Goal: Use online tool/utility: Utilize a website feature to perform a specific function

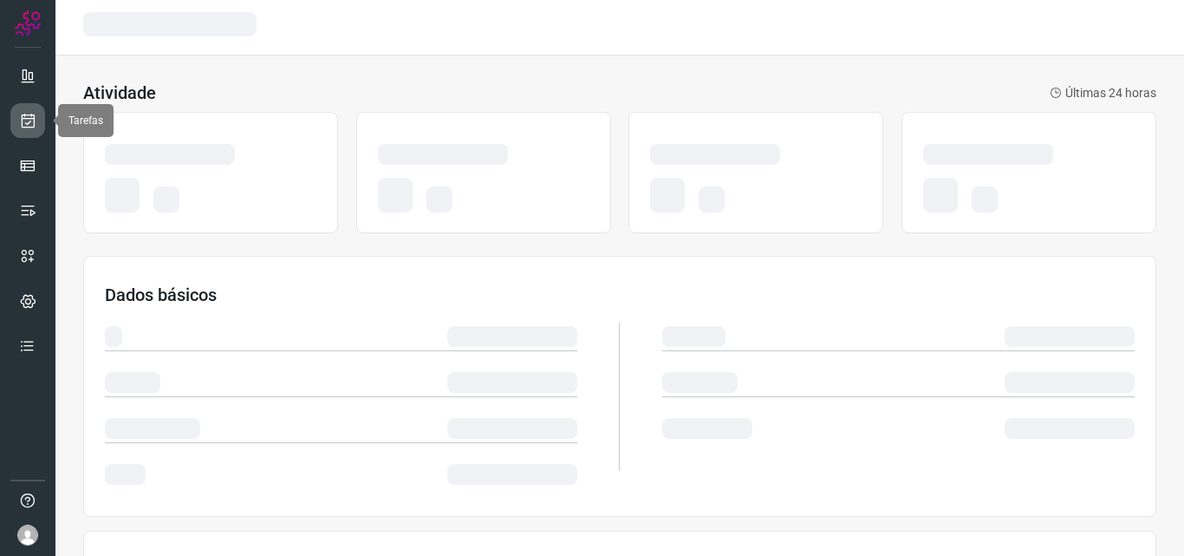
click at [18, 114] on link at bounding box center [27, 120] width 35 height 35
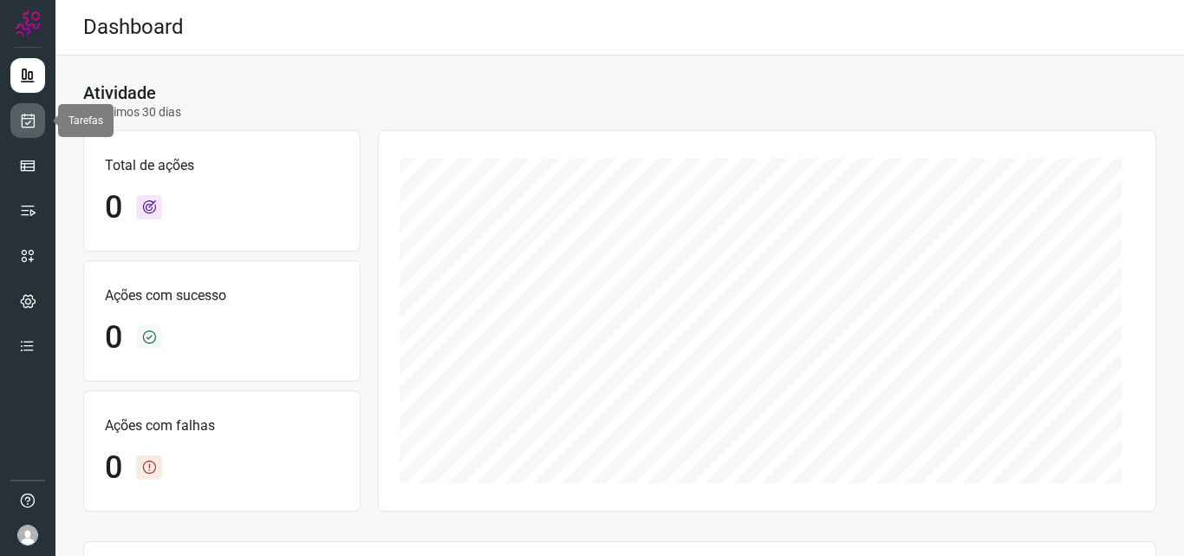
click at [27, 104] on link at bounding box center [27, 120] width 35 height 35
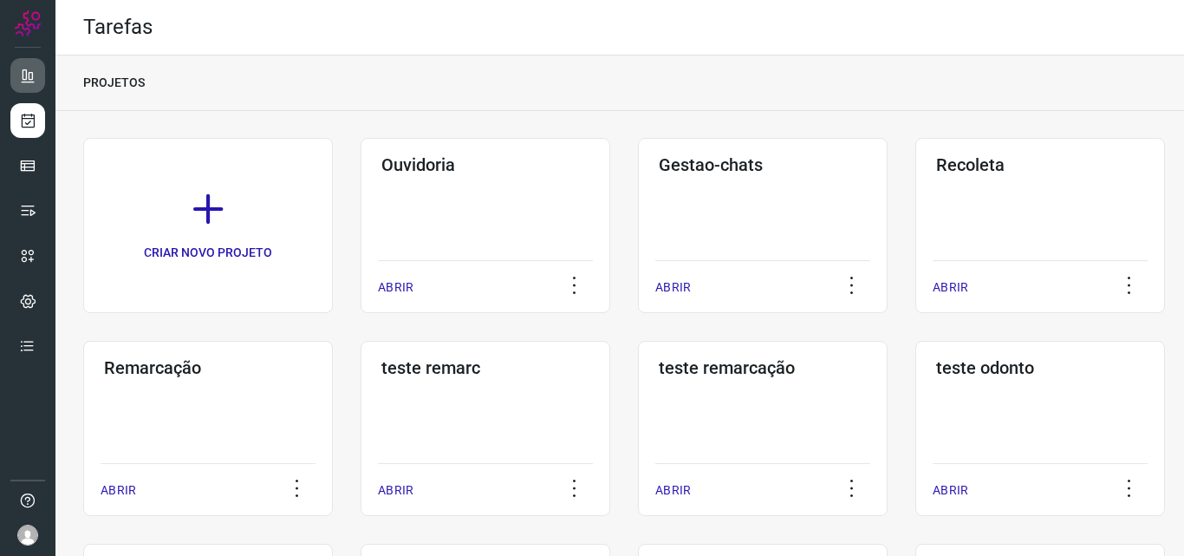
click at [235, 392] on div "Remarcação ABRIR" at bounding box center [208, 428] width 250 height 175
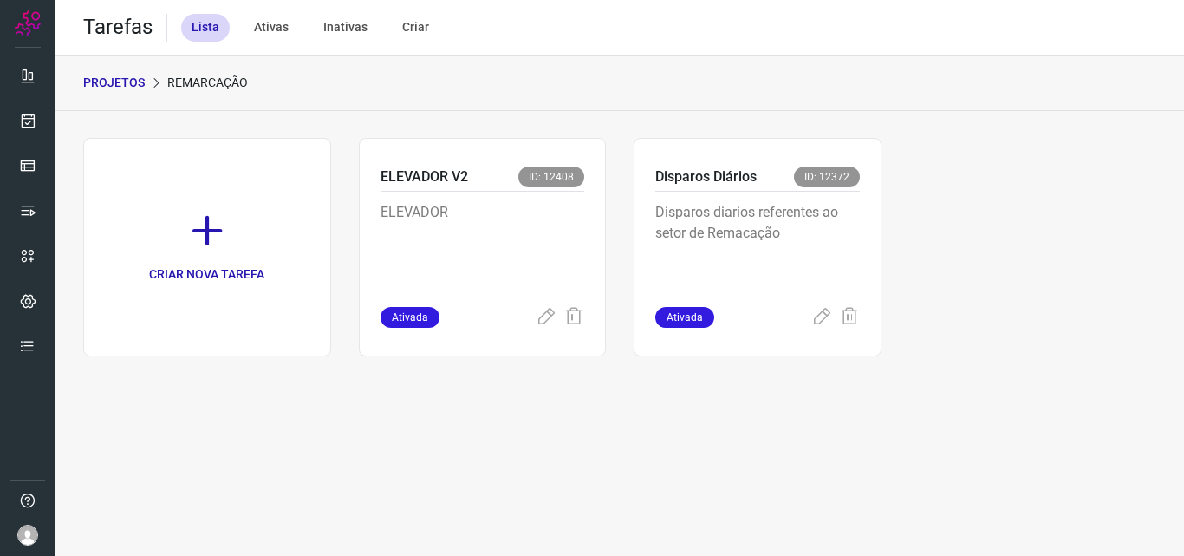
click at [781, 210] on p "Disparos diarios referentes ao setor de Remacação" at bounding box center [757, 245] width 205 height 87
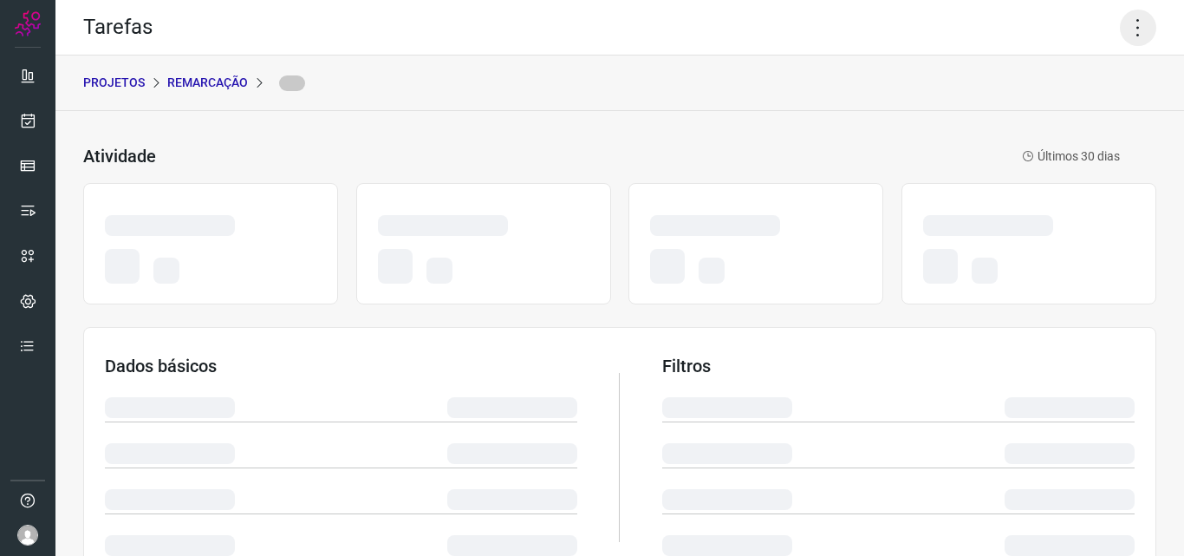
click at [1125, 36] on icon at bounding box center [1138, 28] width 36 height 36
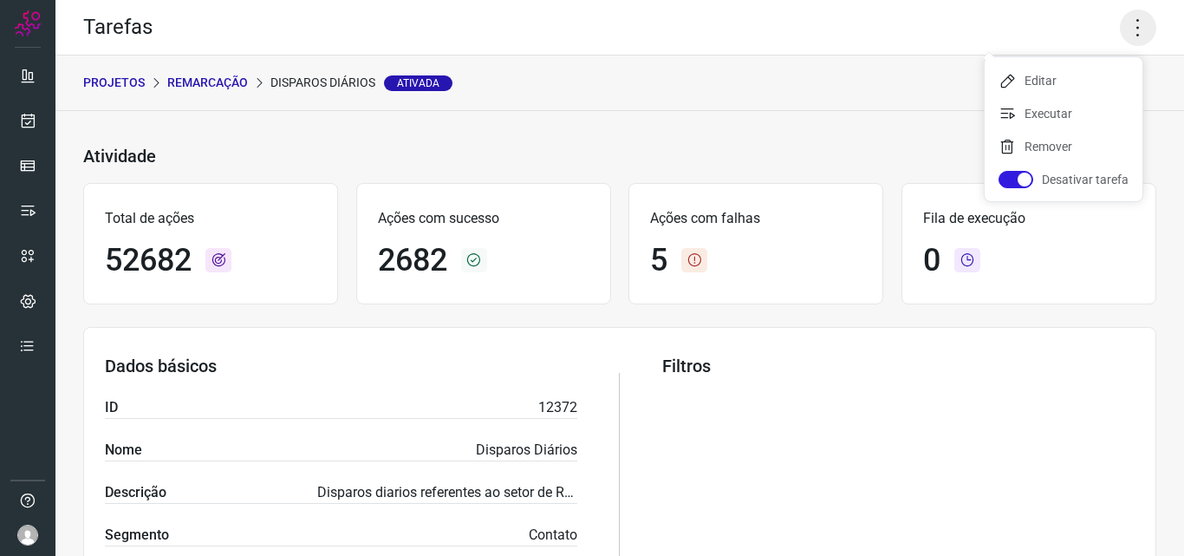
click at [1130, 33] on icon at bounding box center [1138, 28] width 36 height 36
click at [1124, 33] on icon at bounding box center [1138, 28] width 36 height 36
click at [1050, 121] on li "Executar" at bounding box center [1063, 114] width 158 height 28
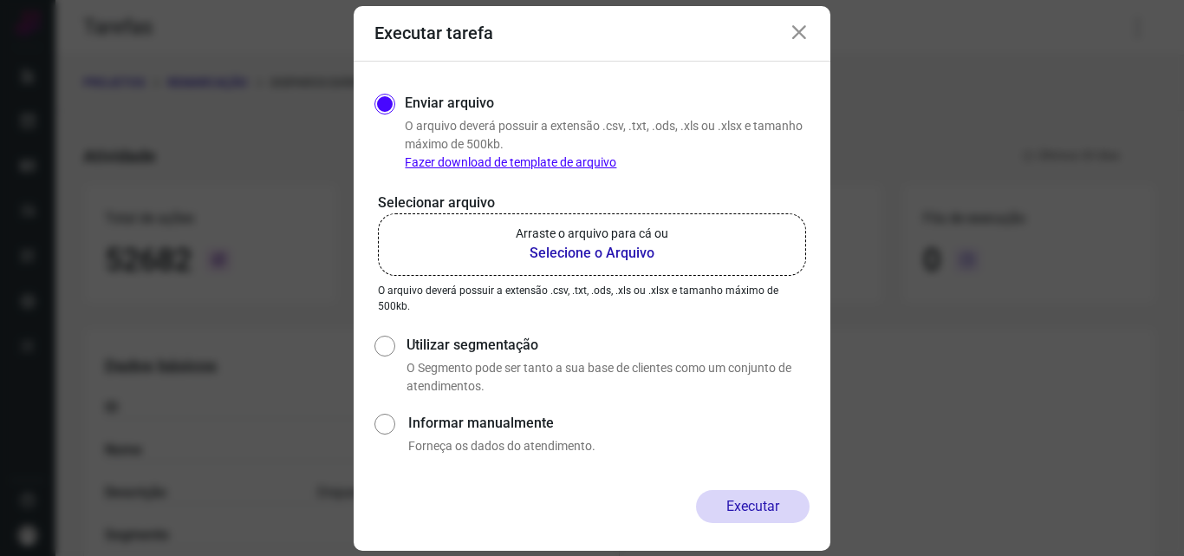
click at [623, 222] on label "Arraste o arquivo para cá ou Selecione o Arquivo" at bounding box center [592, 244] width 428 height 62
click at [0, 0] on input "Arraste o arquivo para cá ou Selecione o Arquivo" at bounding box center [0, 0] width 0 height 0
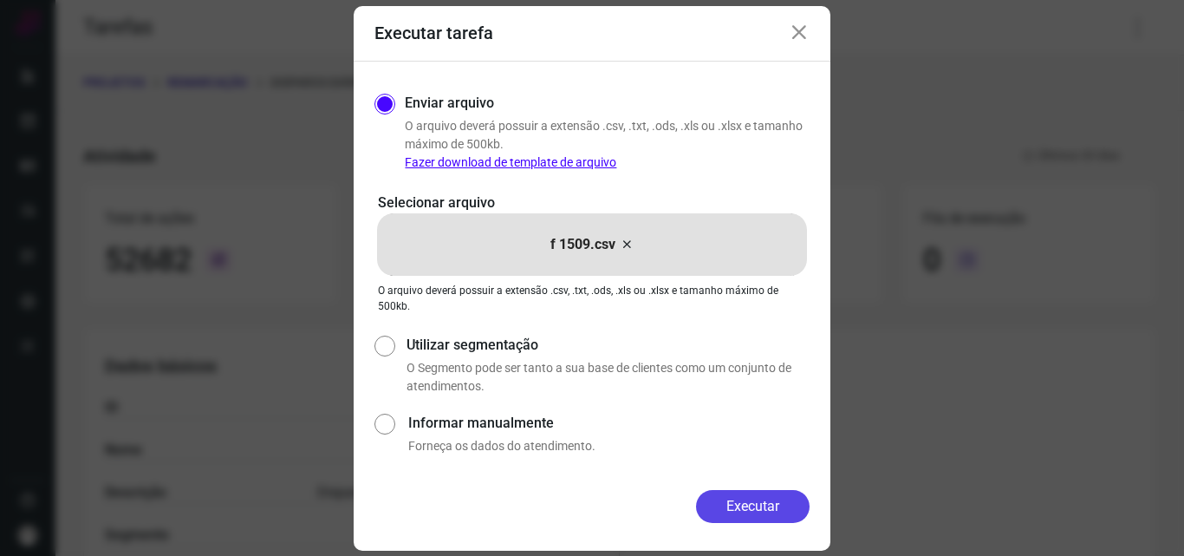
click at [755, 500] on button "Executar" at bounding box center [753, 506] width 114 height 33
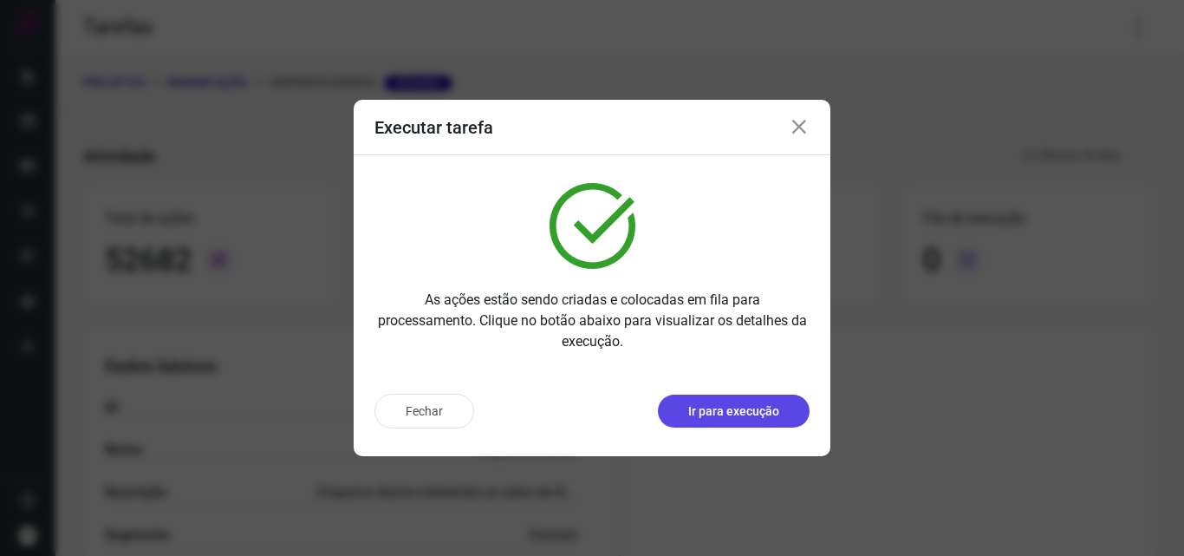
click at [730, 413] on p "Ir para execução" at bounding box center [733, 411] width 91 height 18
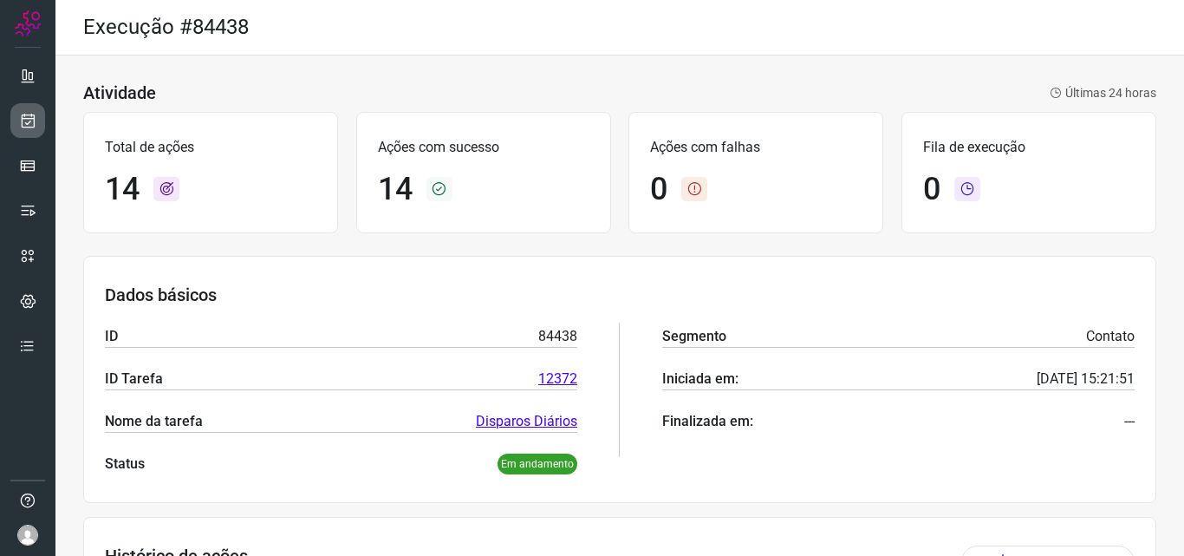
click at [38, 114] on link at bounding box center [27, 120] width 35 height 35
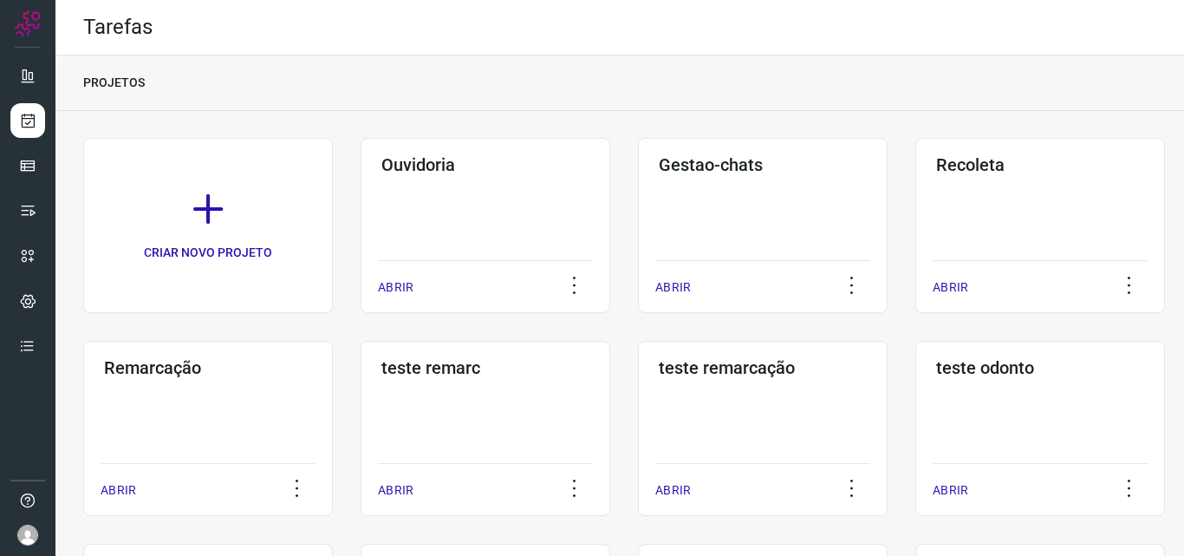
click at [265, 401] on div "Remarcação ABRIR" at bounding box center [208, 428] width 250 height 175
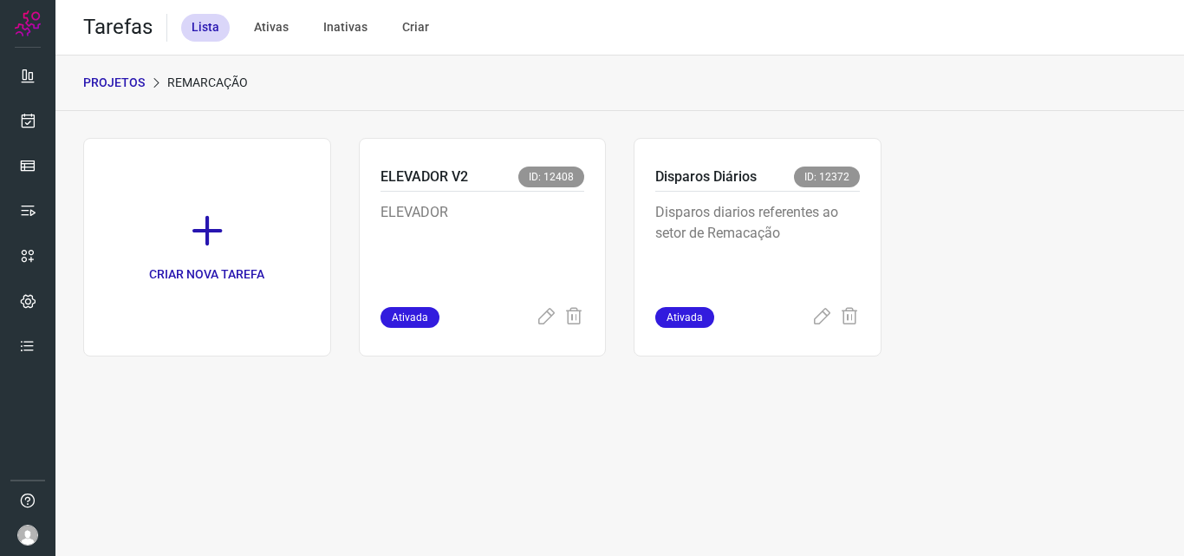
click at [846, 191] on div "Disparos Diários ID: 12372" at bounding box center [757, 178] width 205 height 25
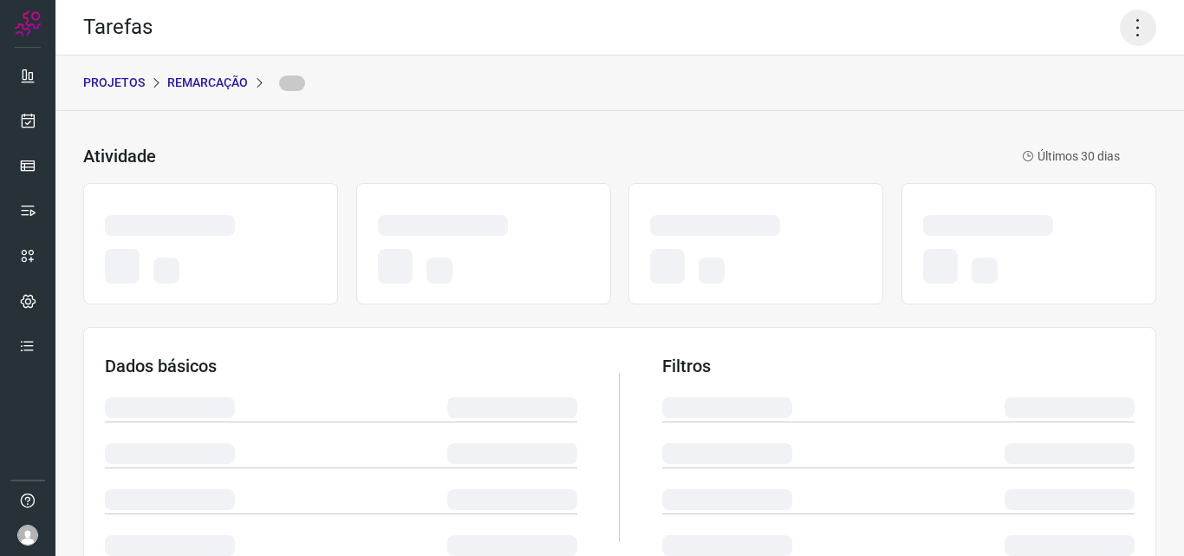
click at [1121, 22] on icon at bounding box center [1138, 28] width 36 height 36
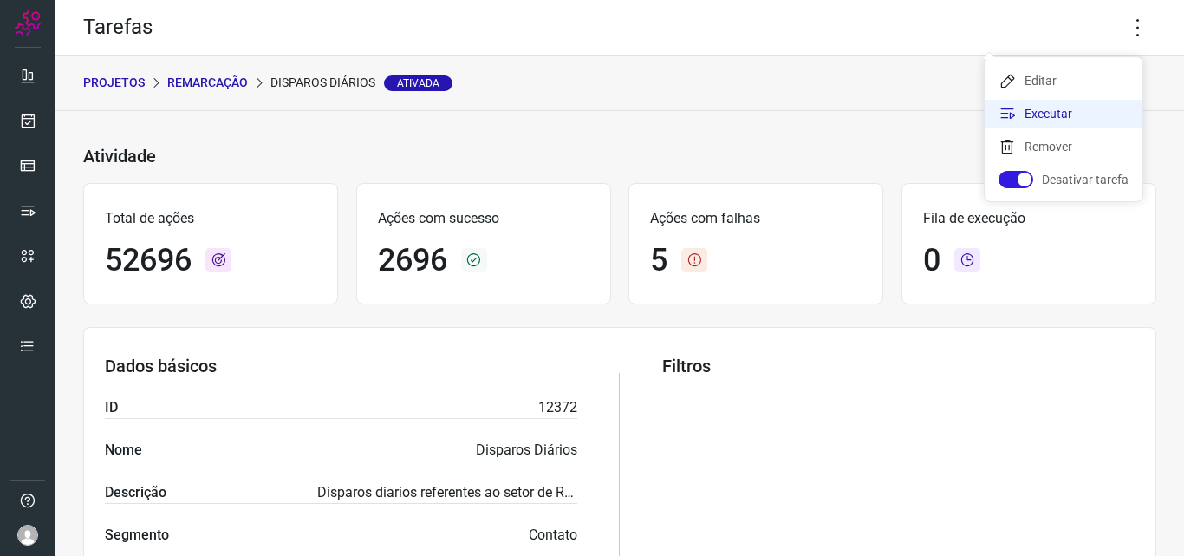
click at [1041, 116] on li "Executar" at bounding box center [1063, 114] width 158 height 28
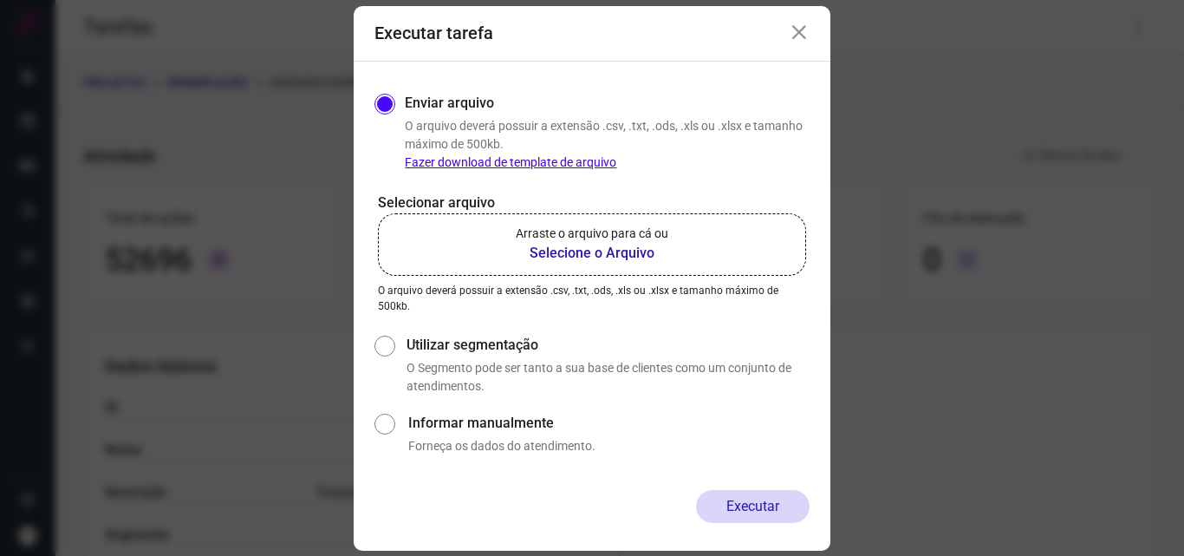
click at [594, 270] on label "Arraste o arquivo para cá ou Selecione o Arquivo" at bounding box center [592, 244] width 428 height 62
click at [0, 0] on input "Arraste o arquivo para cá ou Selecione o Arquivo" at bounding box center [0, 0] width 0 height 0
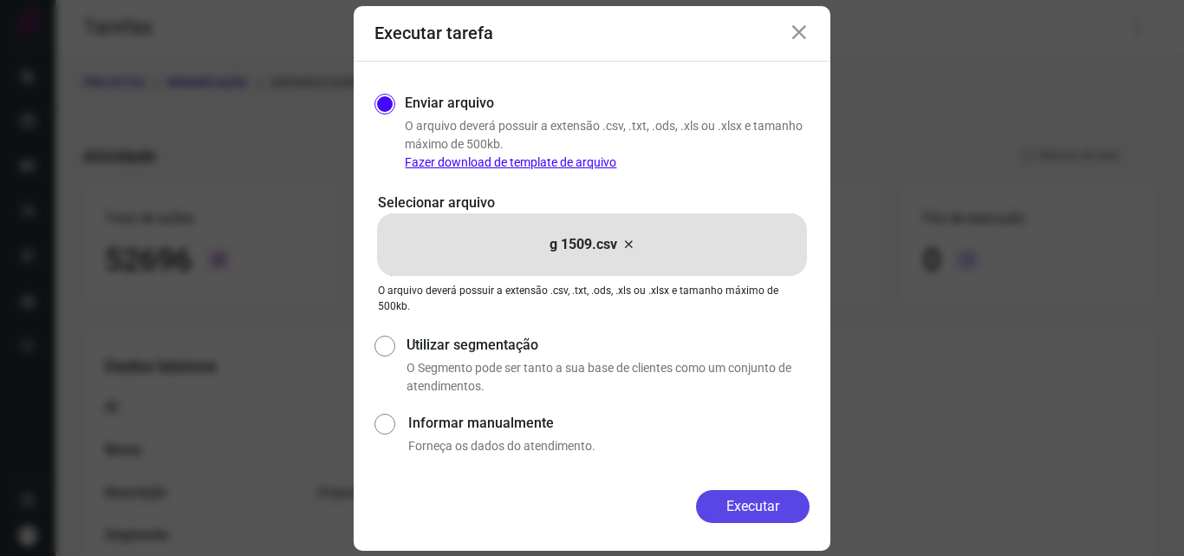
click at [738, 516] on button "Executar" at bounding box center [753, 506] width 114 height 33
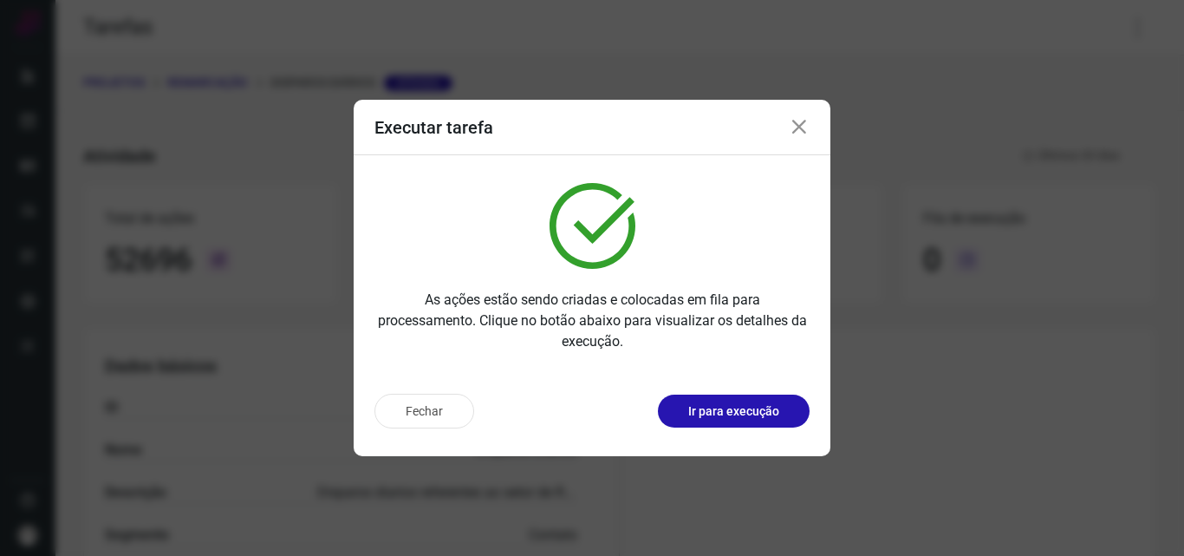
click at [756, 412] on p "Ir para execução" at bounding box center [733, 411] width 91 height 18
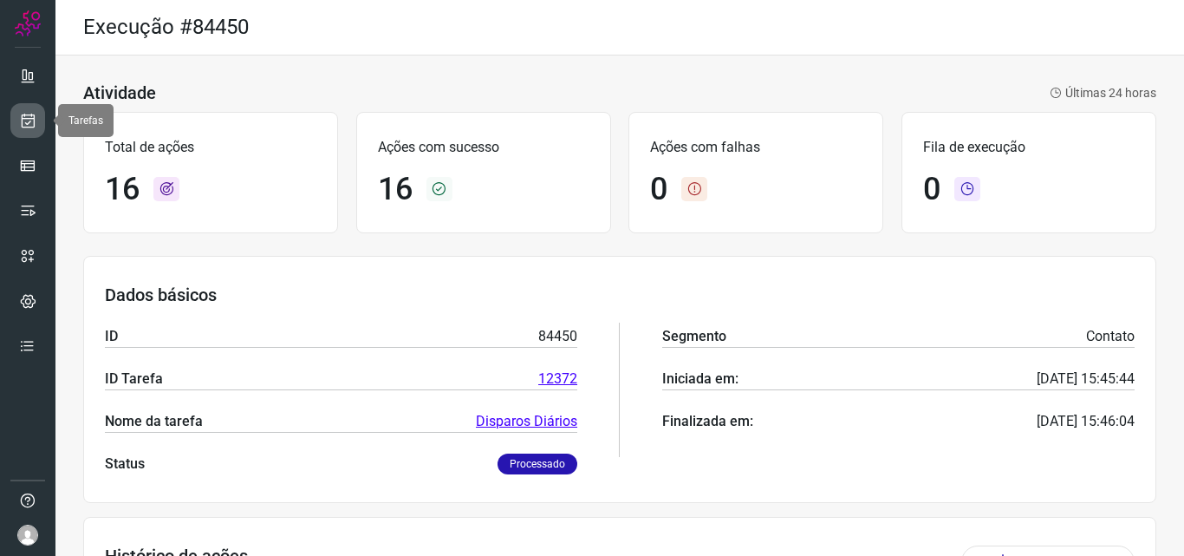
click at [24, 112] on icon at bounding box center [28, 120] width 18 height 17
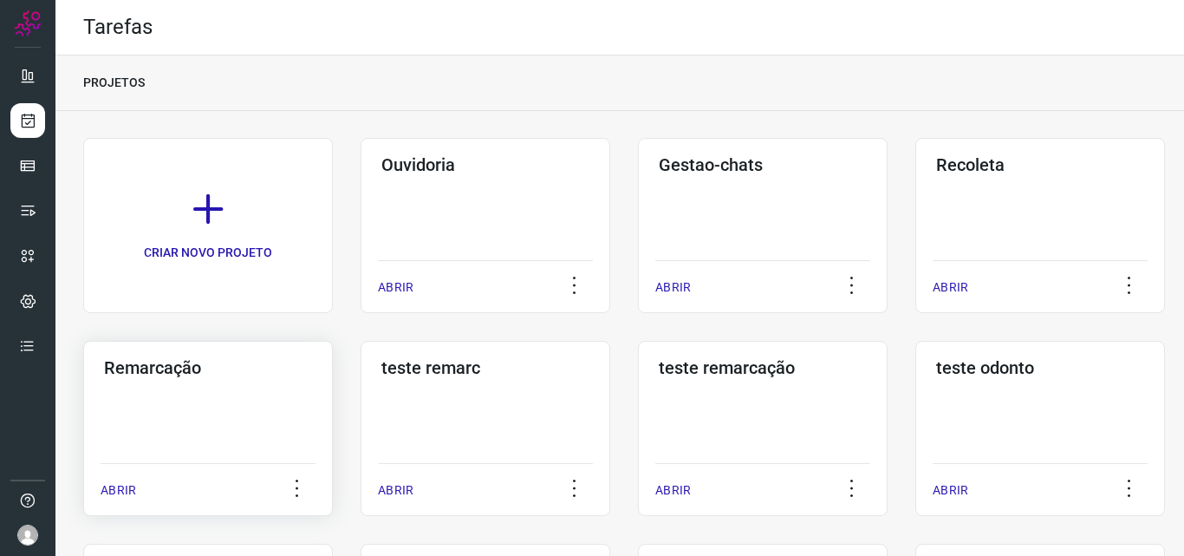
click at [240, 412] on div "Remarcação ABRIR" at bounding box center [208, 428] width 250 height 175
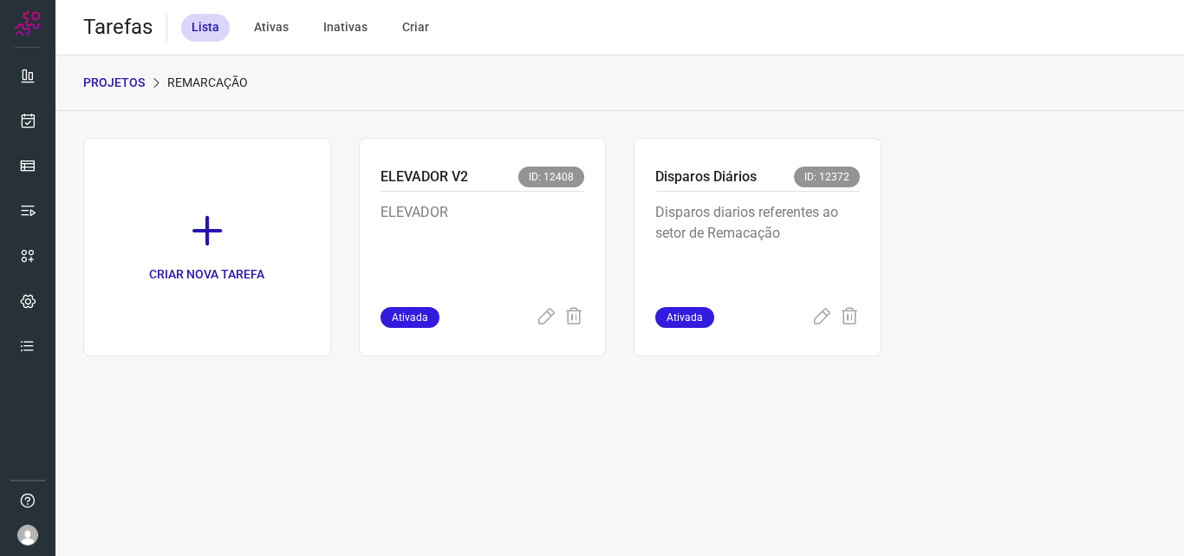
click at [757, 206] on p "Disparos diarios referentes ao setor de Remacação" at bounding box center [757, 245] width 205 height 87
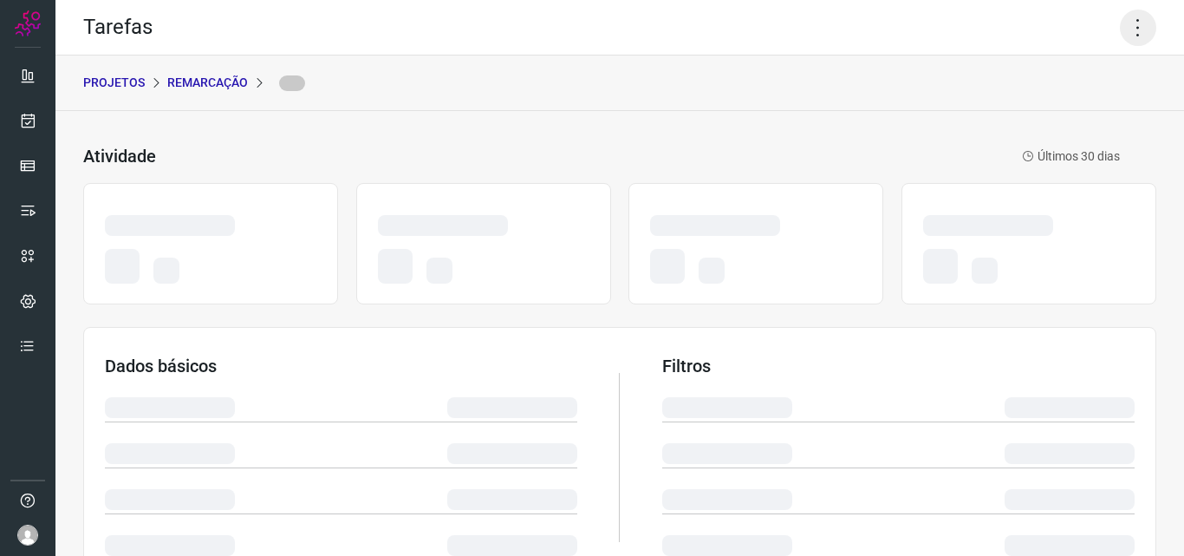
click at [1131, 14] on icon at bounding box center [1138, 28] width 36 height 36
click at [1122, 21] on icon at bounding box center [1138, 28] width 36 height 36
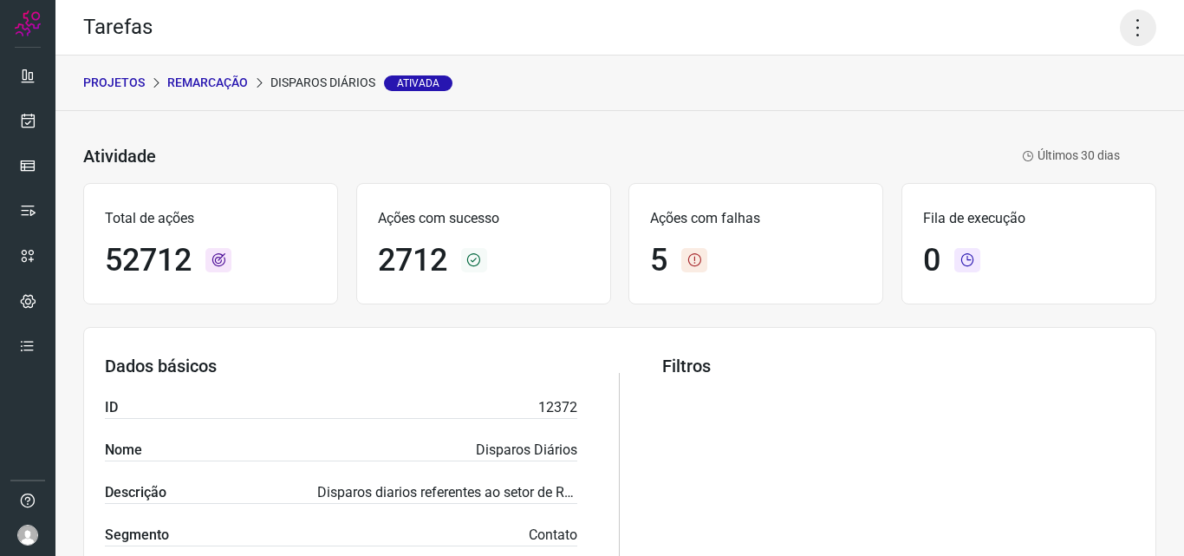
click at [1121, 23] on icon at bounding box center [1138, 28] width 36 height 36
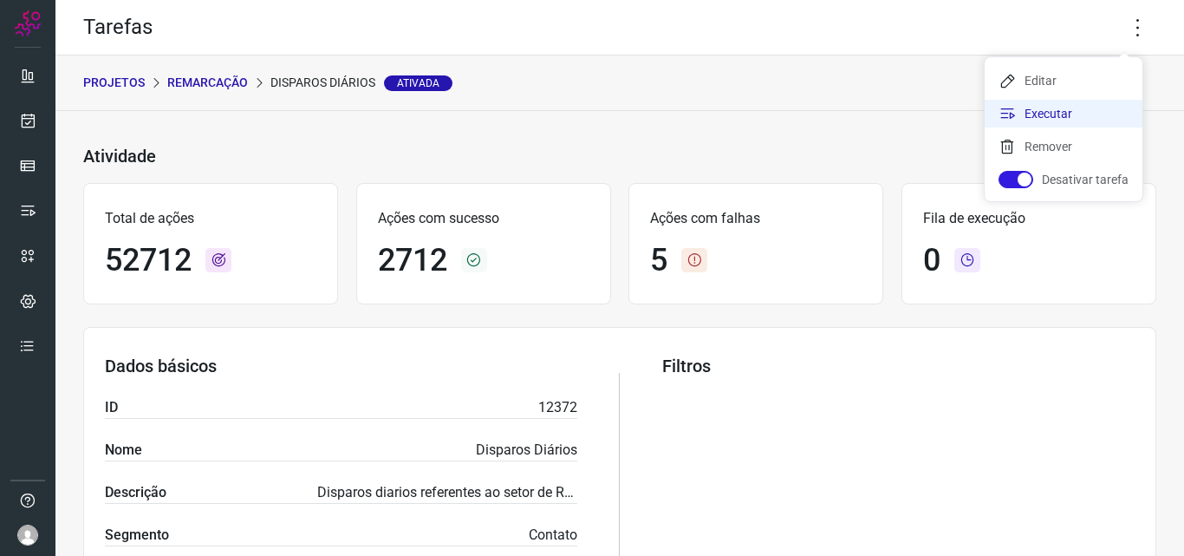
click at [1065, 110] on li "Executar" at bounding box center [1063, 114] width 158 height 28
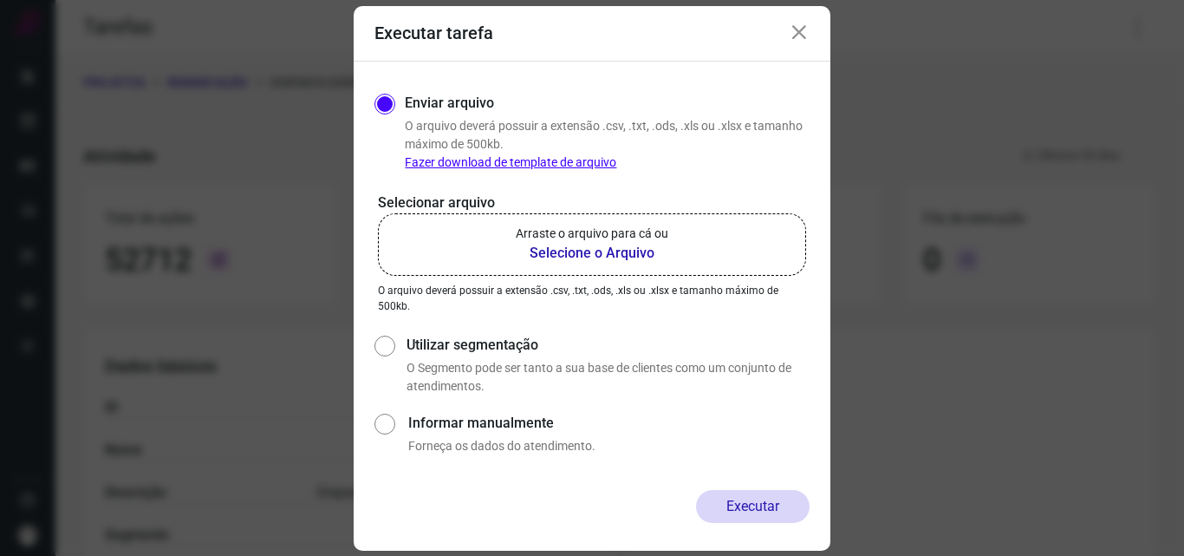
click at [643, 226] on p "Arraste o arquivo para cá ou" at bounding box center [592, 233] width 153 height 18
click at [0, 0] on input "Arraste o arquivo para cá ou Selecione o Arquivo" at bounding box center [0, 0] width 0 height 0
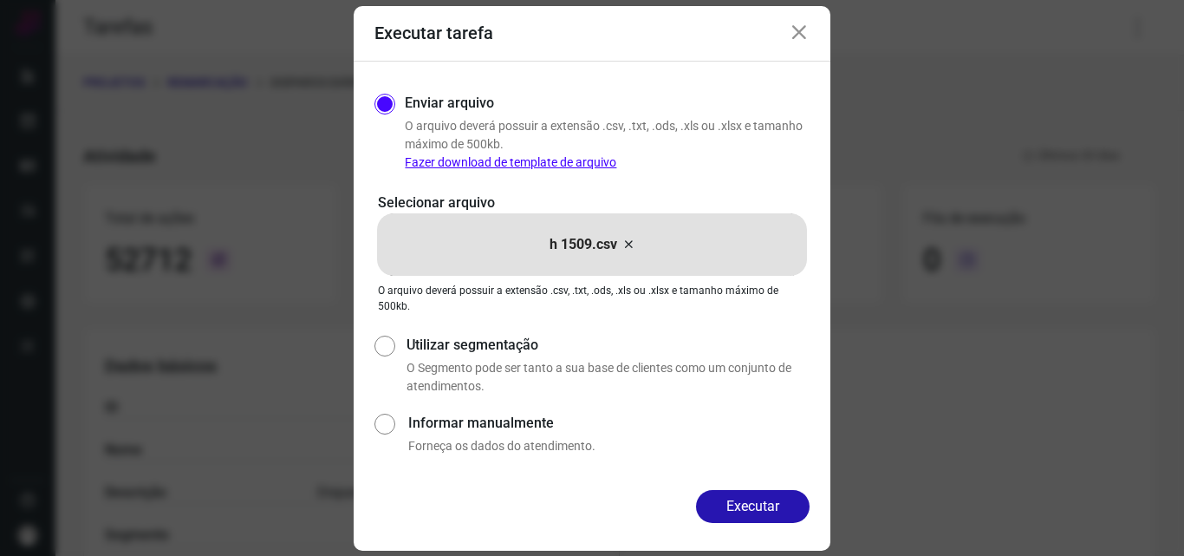
click at [720, 484] on div "Enviar arquivo O arquivo deverá possuir a extensão .csv, .txt, .ods, .xls ou .x…" at bounding box center [592, 276] width 477 height 428
click at [720, 500] on button "Executar" at bounding box center [753, 506] width 114 height 33
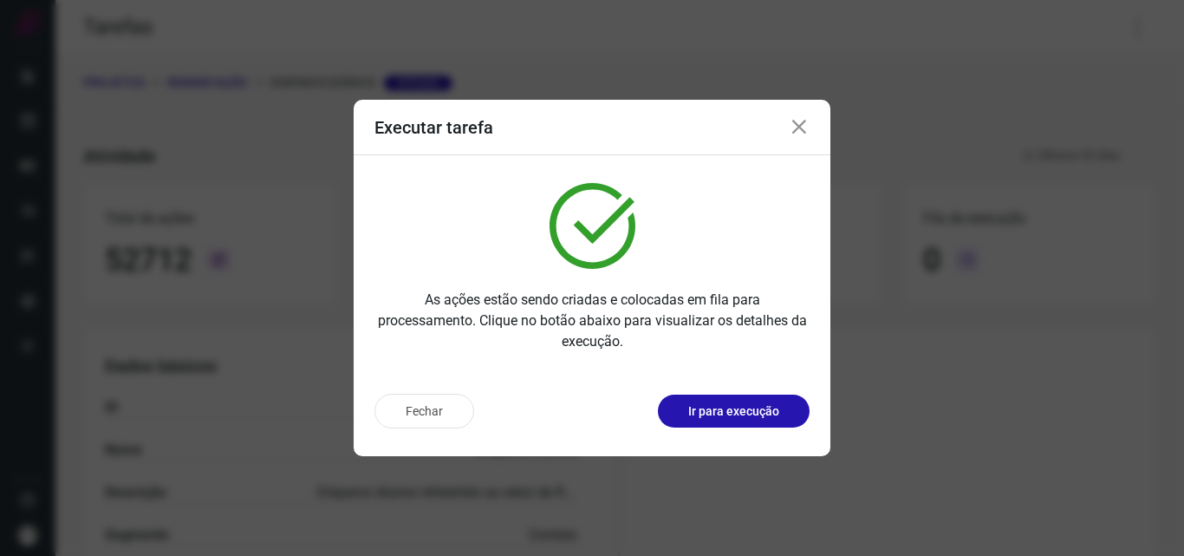
click at [751, 414] on p "Ir para execução" at bounding box center [733, 411] width 91 height 18
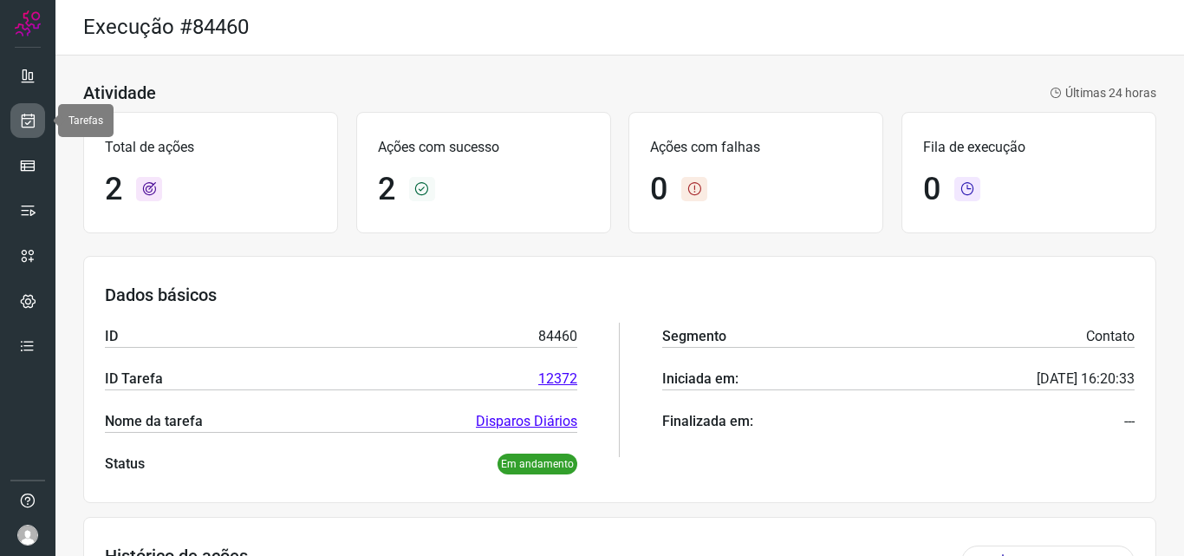
click at [36, 120] on icon at bounding box center [28, 120] width 18 height 17
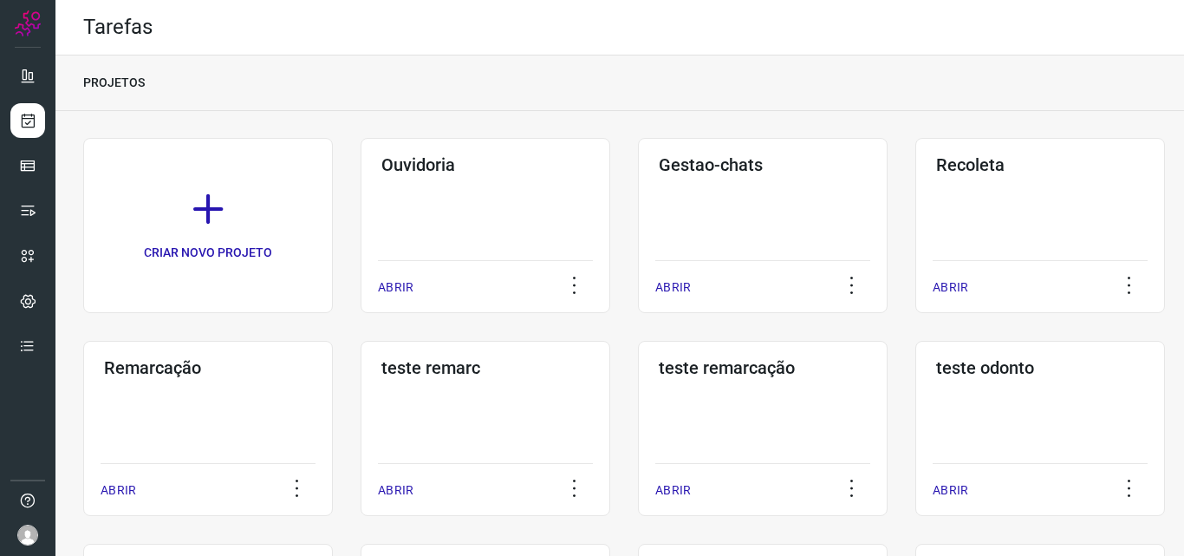
click at [189, 425] on div "Remarcação ABRIR" at bounding box center [208, 428] width 250 height 175
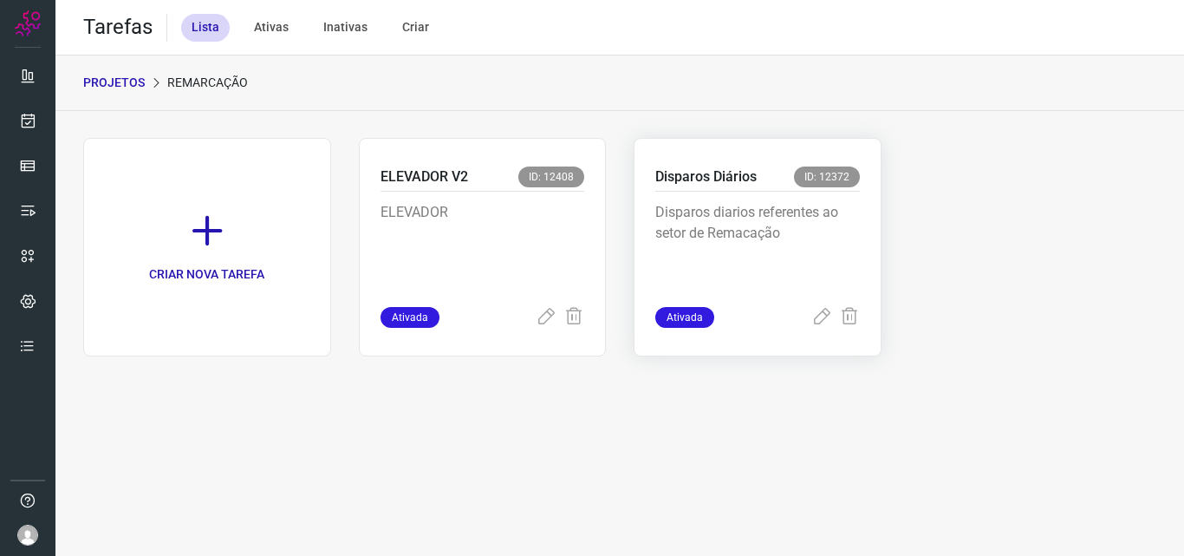
click at [718, 231] on p "Disparos diarios referentes ao setor de Remacação" at bounding box center [757, 245] width 205 height 87
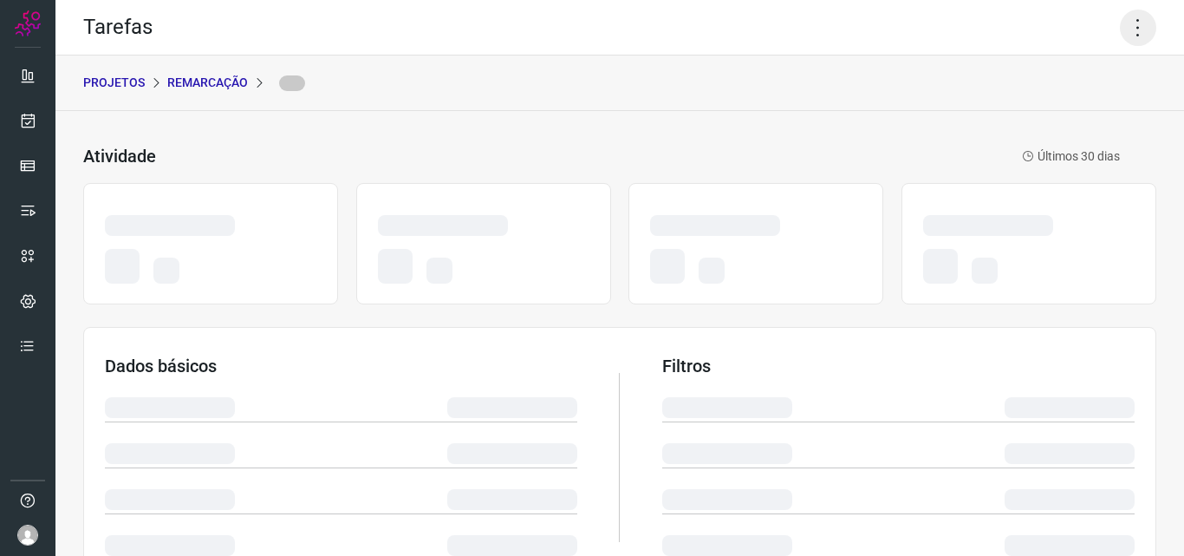
click at [1133, 30] on icon at bounding box center [1138, 28] width 36 height 36
click at [1121, 23] on icon at bounding box center [1138, 28] width 36 height 36
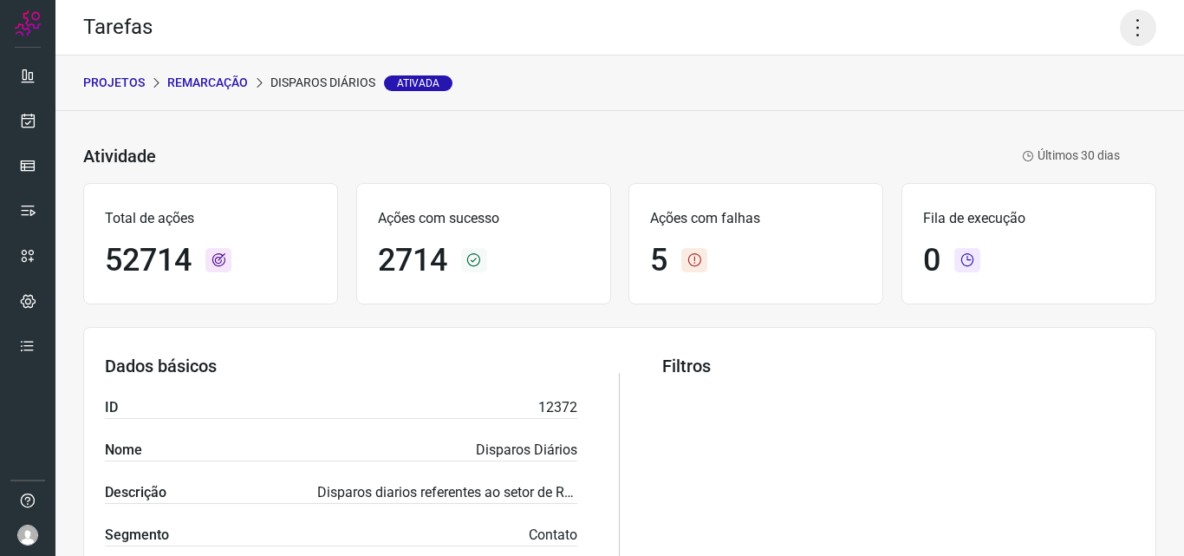
click at [1133, 24] on icon at bounding box center [1138, 28] width 36 height 36
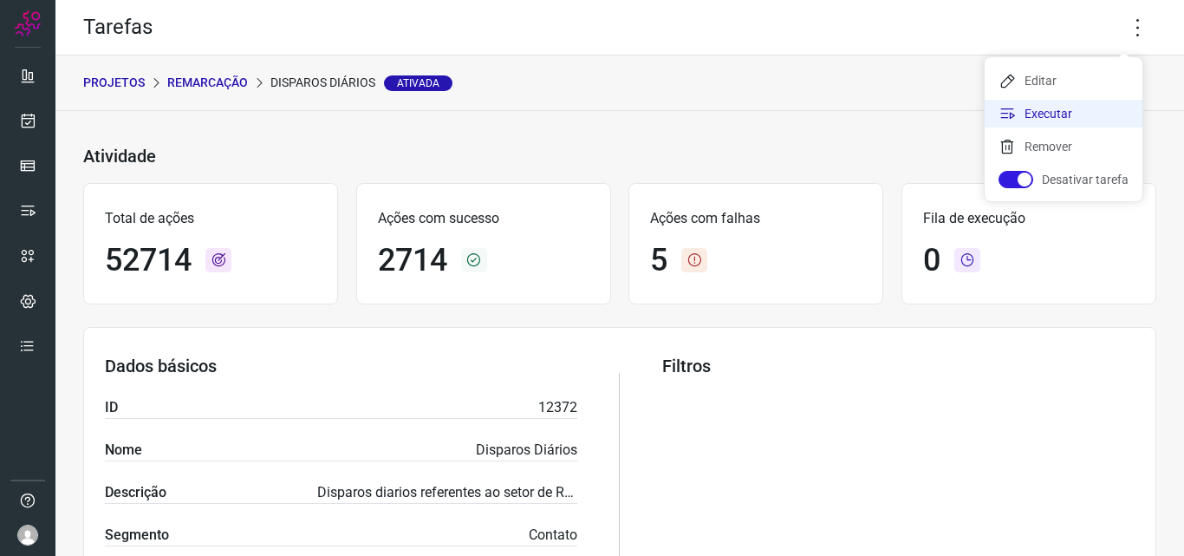
click at [1071, 113] on li "Executar" at bounding box center [1063, 114] width 158 height 28
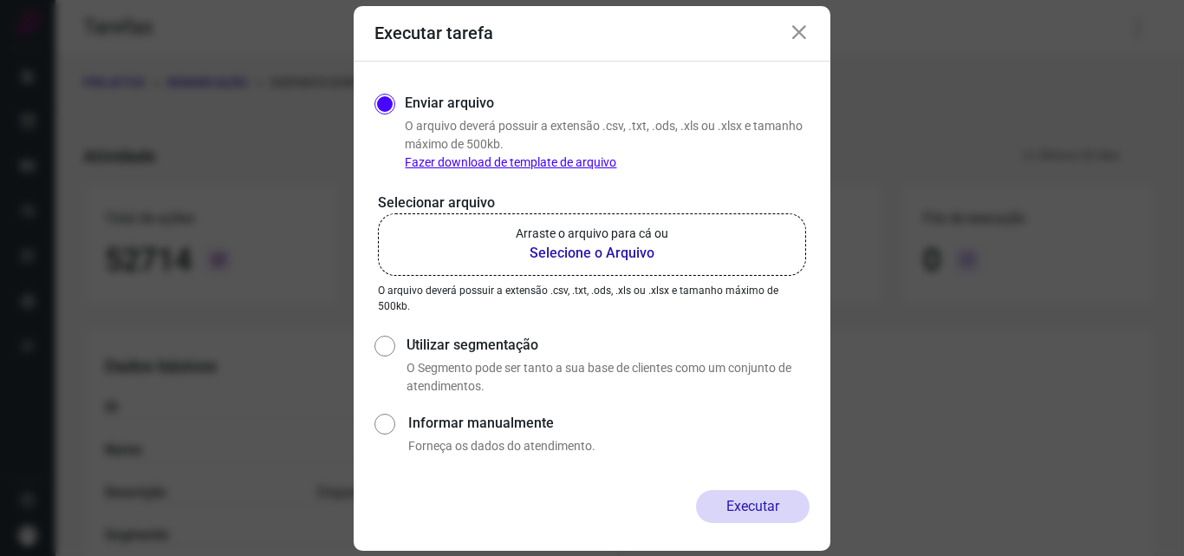
click at [631, 258] on b "Selecione o Arquivo" at bounding box center [592, 253] width 153 height 21
click at [0, 0] on input "Arraste o arquivo para cá ou Selecione o Arquivo" at bounding box center [0, 0] width 0 height 0
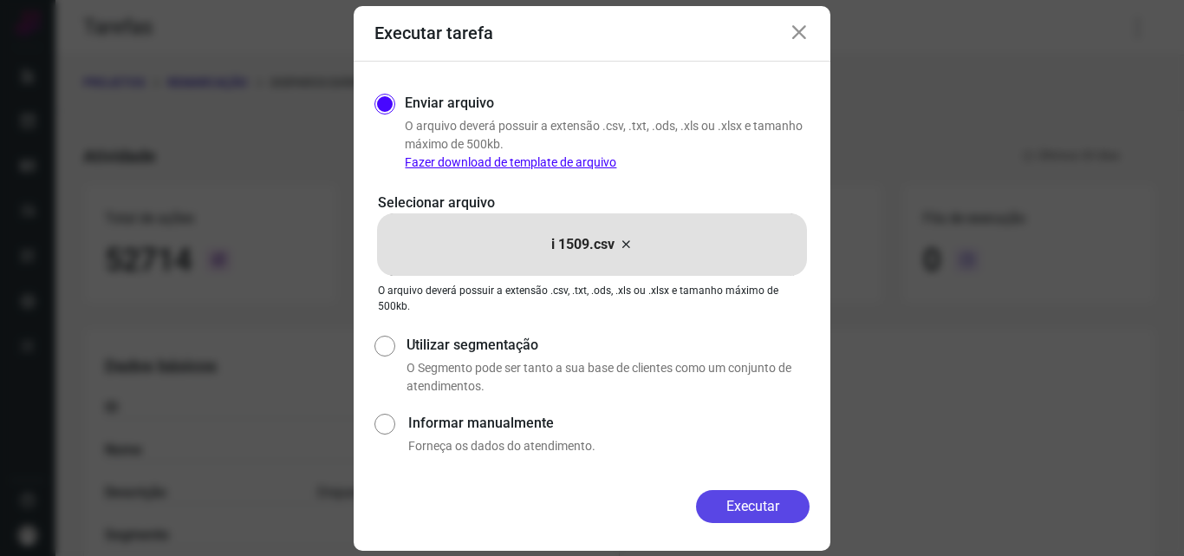
click at [756, 509] on button "Executar" at bounding box center [753, 506] width 114 height 33
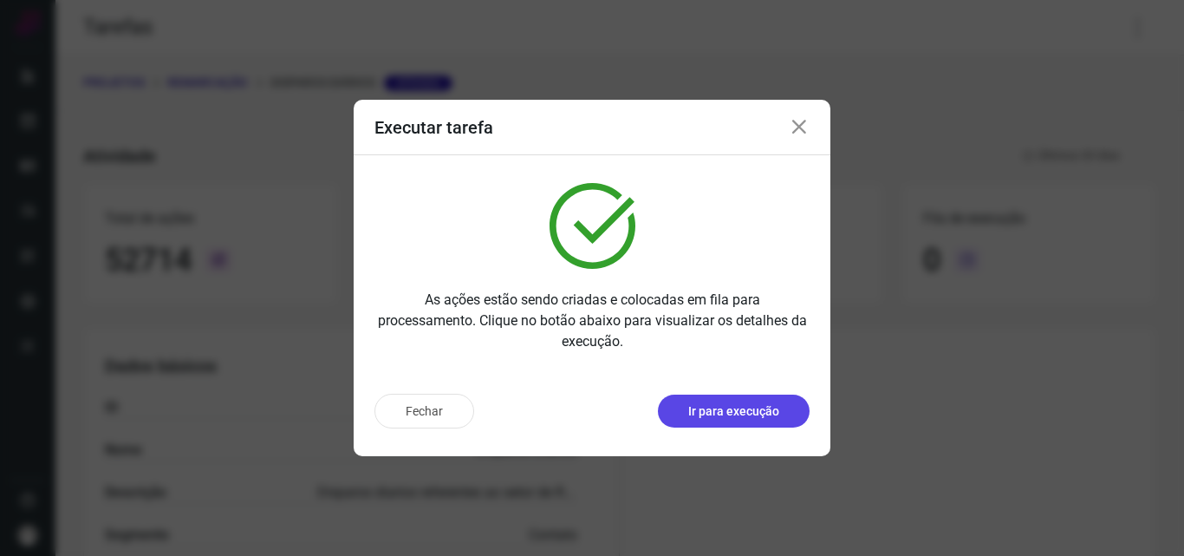
click at [770, 419] on p "Ir para execução" at bounding box center [733, 411] width 91 height 18
